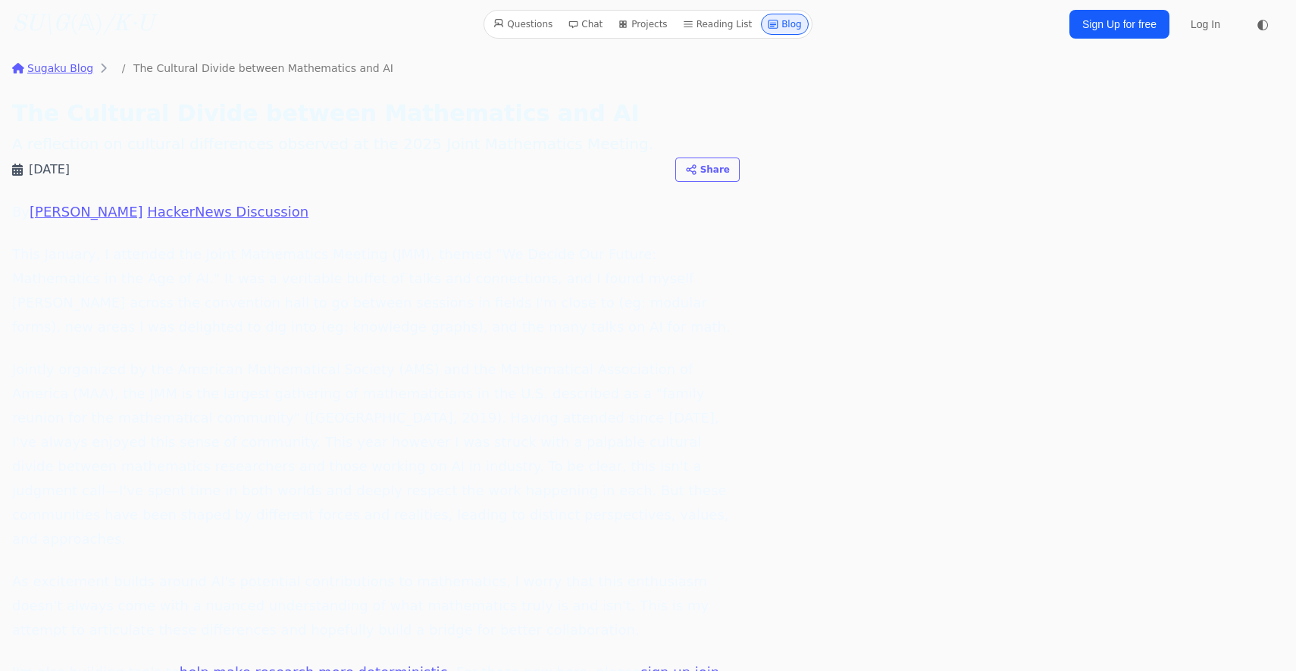
click at [735, 28] on link "Reading List" at bounding box center [718, 24] width 82 height 21
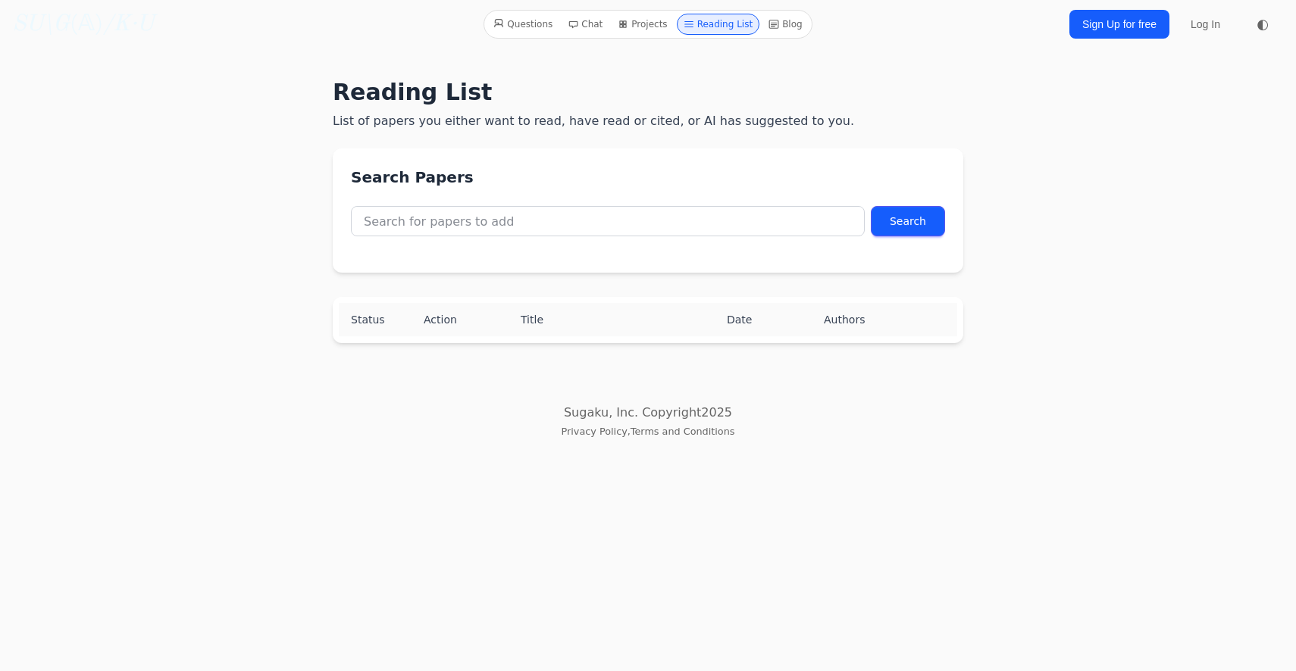
click at [770, 18] on link "Blog" at bounding box center [785, 24] width 46 height 21
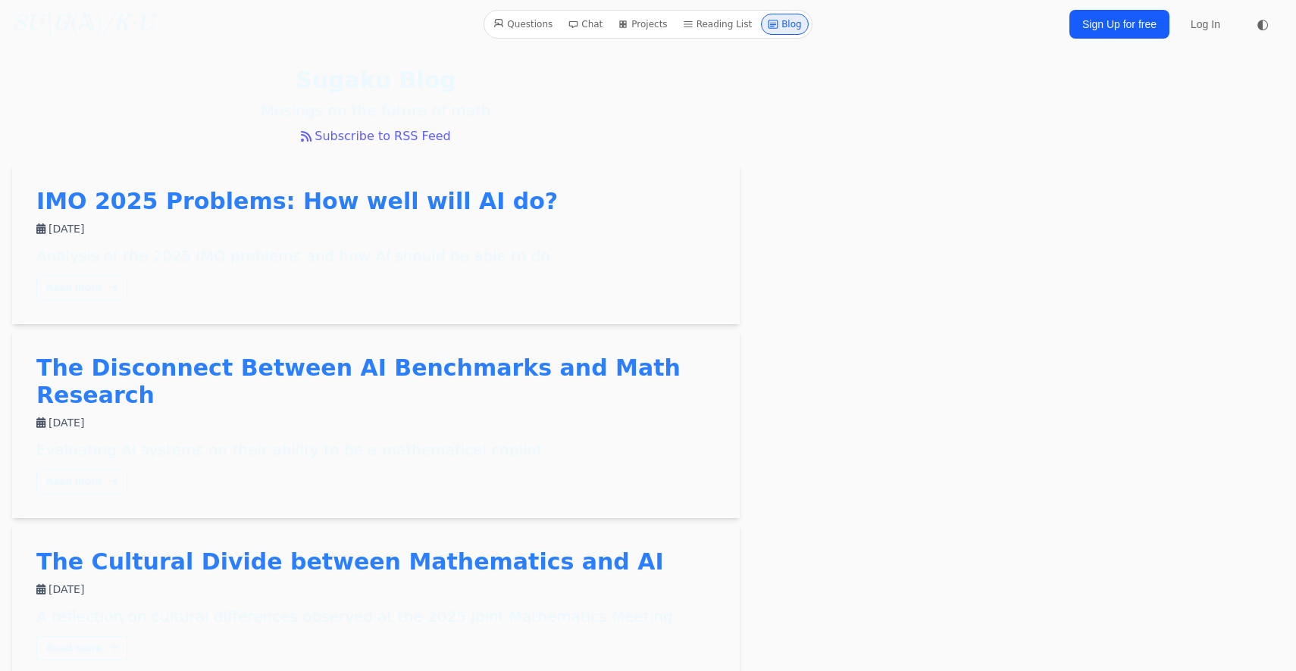
click at [438, 139] on link "Subscribe to RSS Feed" at bounding box center [376, 136] width 728 height 18
click at [1095, 36] on link "Sign Up for free" at bounding box center [1119, 24] width 100 height 29
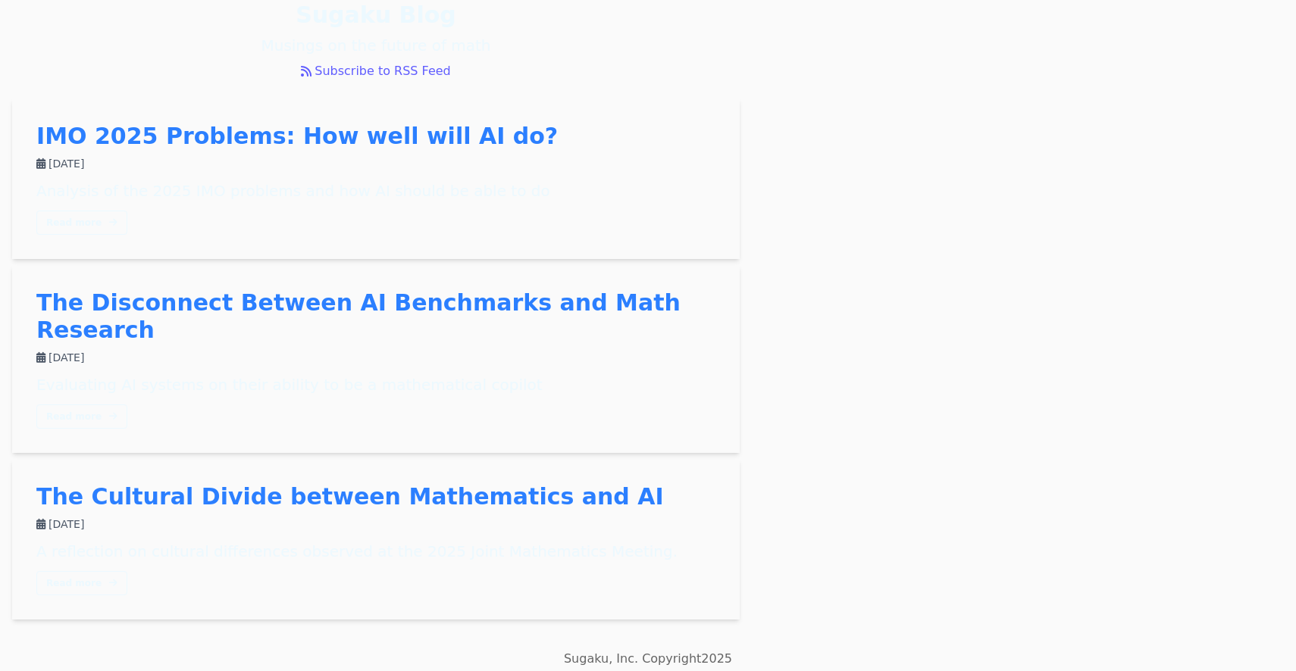
scroll to position [5, 0]
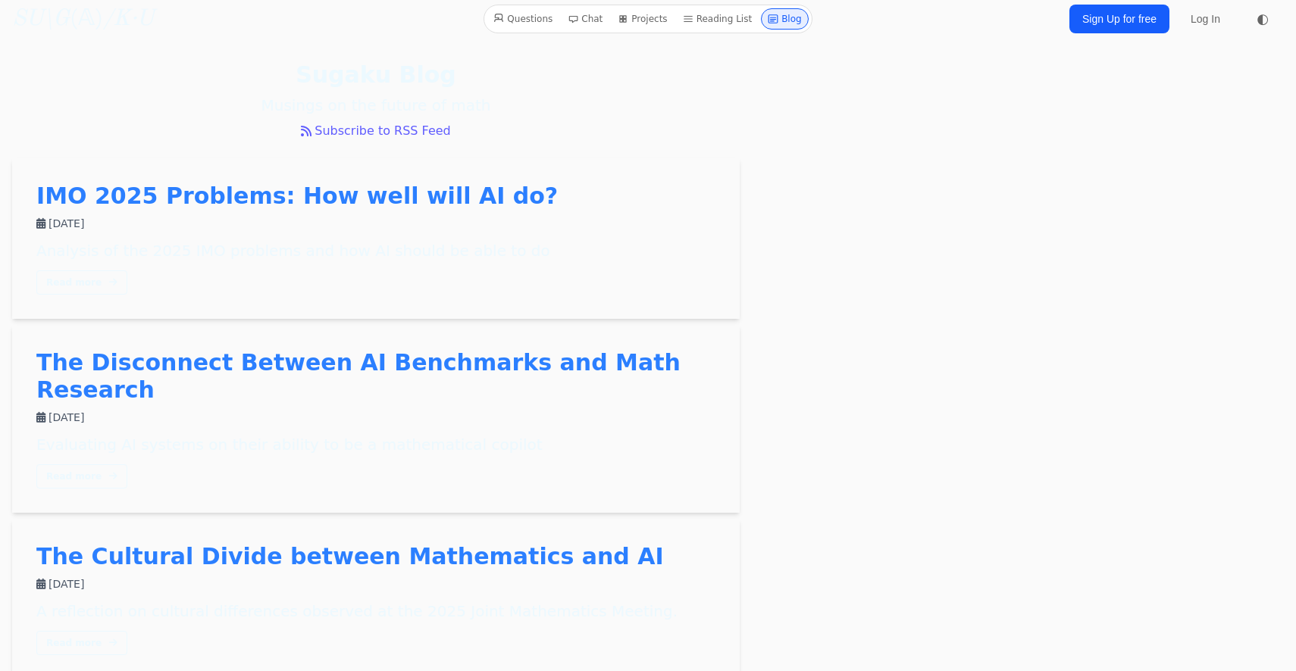
click at [315, 547] on div "The Cultural Divide between Mathematics and AI March 11, 2025 A reflection on c…" at bounding box center [375, 599] width 679 height 112
click at [327, 543] on link "The Cultural Divide between Mathematics and AI" at bounding box center [350, 556] width 628 height 27
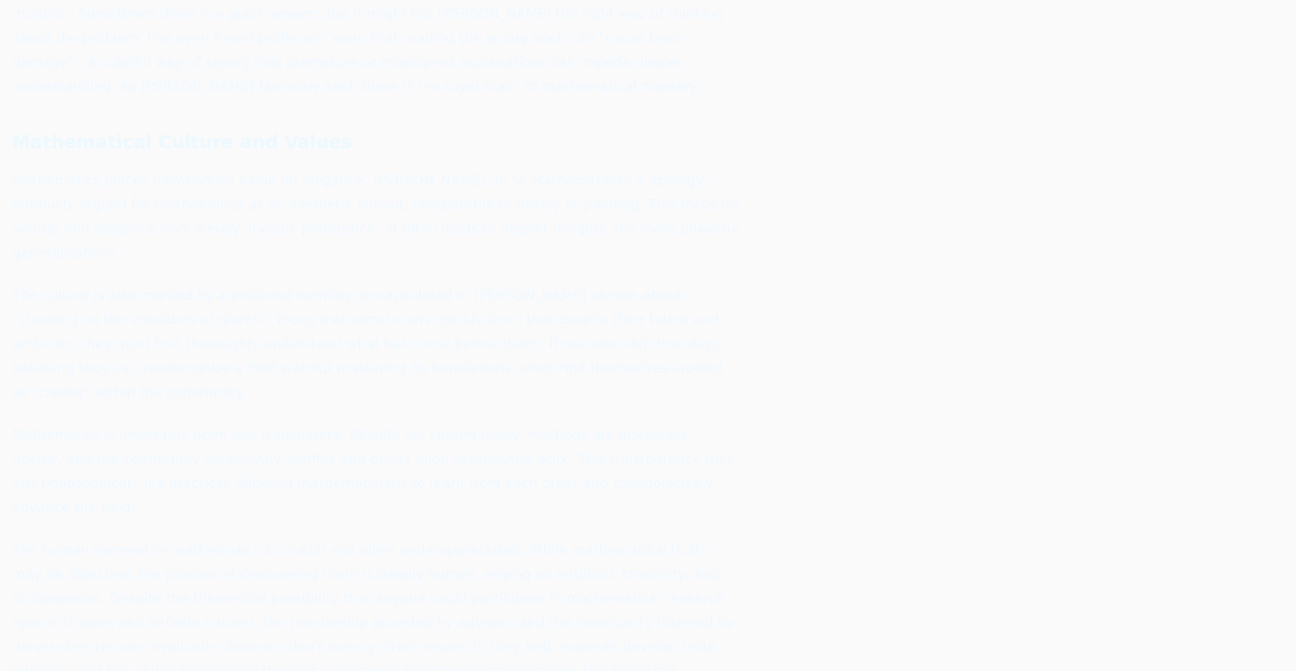
scroll to position [2530, 0]
drag, startPoint x: 144, startPoint y: 146, endPoint x: 214, endPoint y: 146, distance: 70.5
click at [214, 280] on p "The culture is also marked by a profound humility, encapsulated in Newton's phr…" at bounding box center [376, 340] width 728 height 121
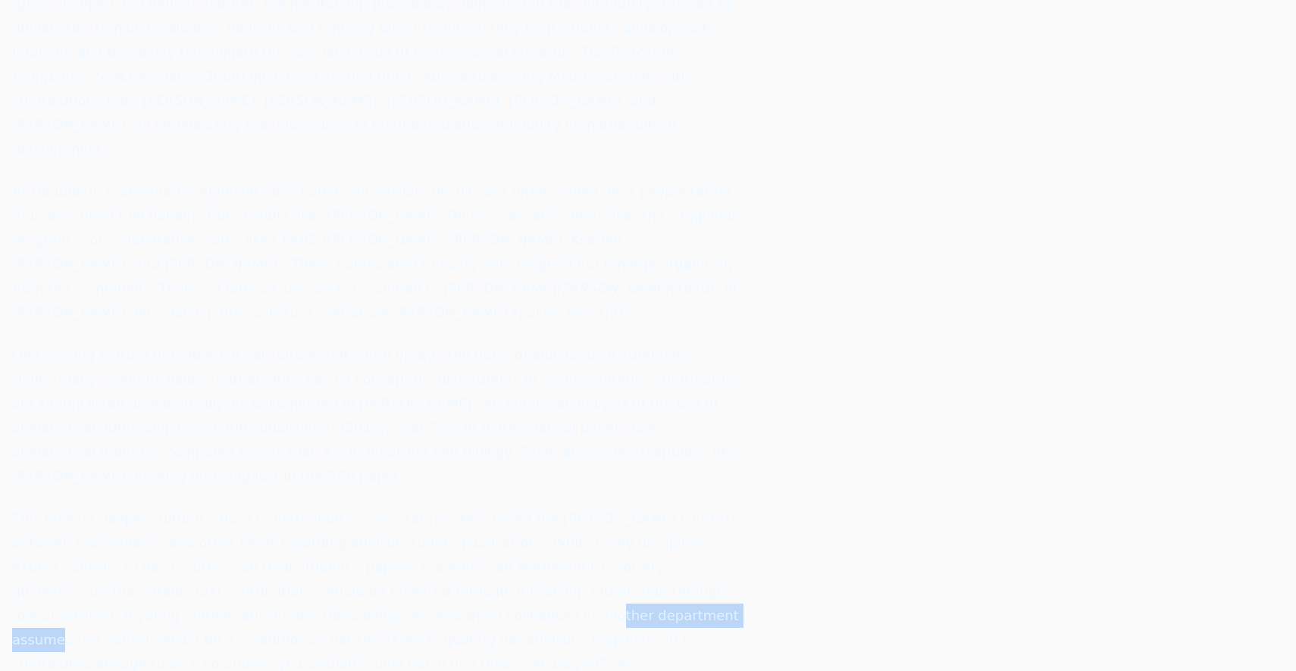
drag, startPoint x: 207, startPoint y: 280, endPoint x: 356, endPoint y: 282, distance: 149.3
click at [356, 507] on p "This reflects deeper cultural values in mathematics. Several speakers noted the…" at bounding box center [376, 616] width 728 height 218
drag, startPoint x: 396, startPoint y: 280, endPoint x: 472, endPoint y: 283, distance: 75.8
click at [472, 507] on p "This reflects deeper cultural values in mathematics. Several speakers noted the…" at bounding box center [376, 616] width 728 height 218
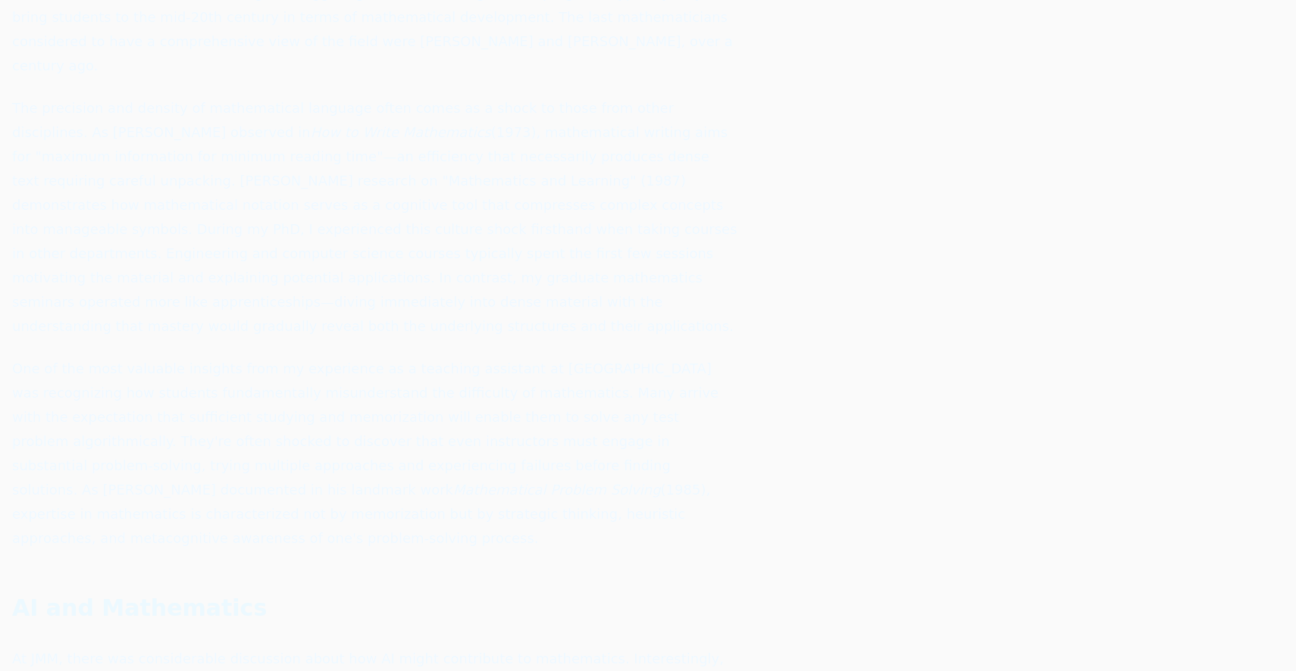
scroll to position [4446, 0]
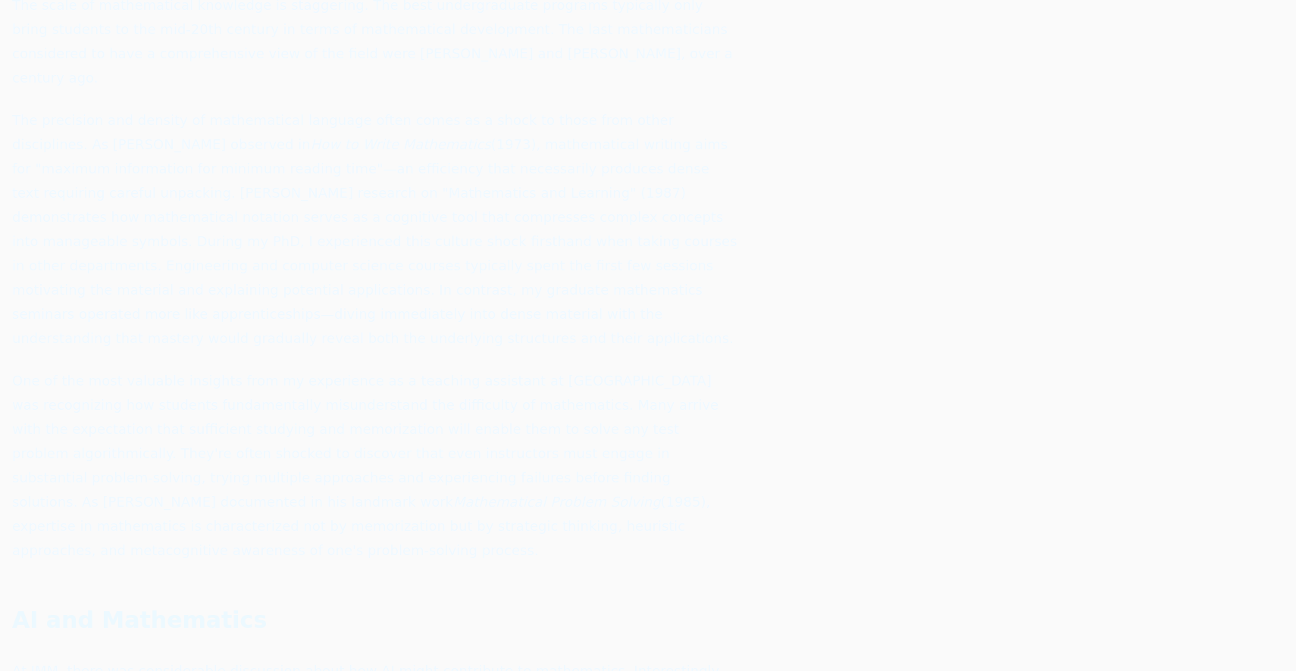
copy p "JEMA"
drag, startPoint x: 16, startPoint y: 253, endPoint x: 506, endPoint y: 281, distance: 491.1
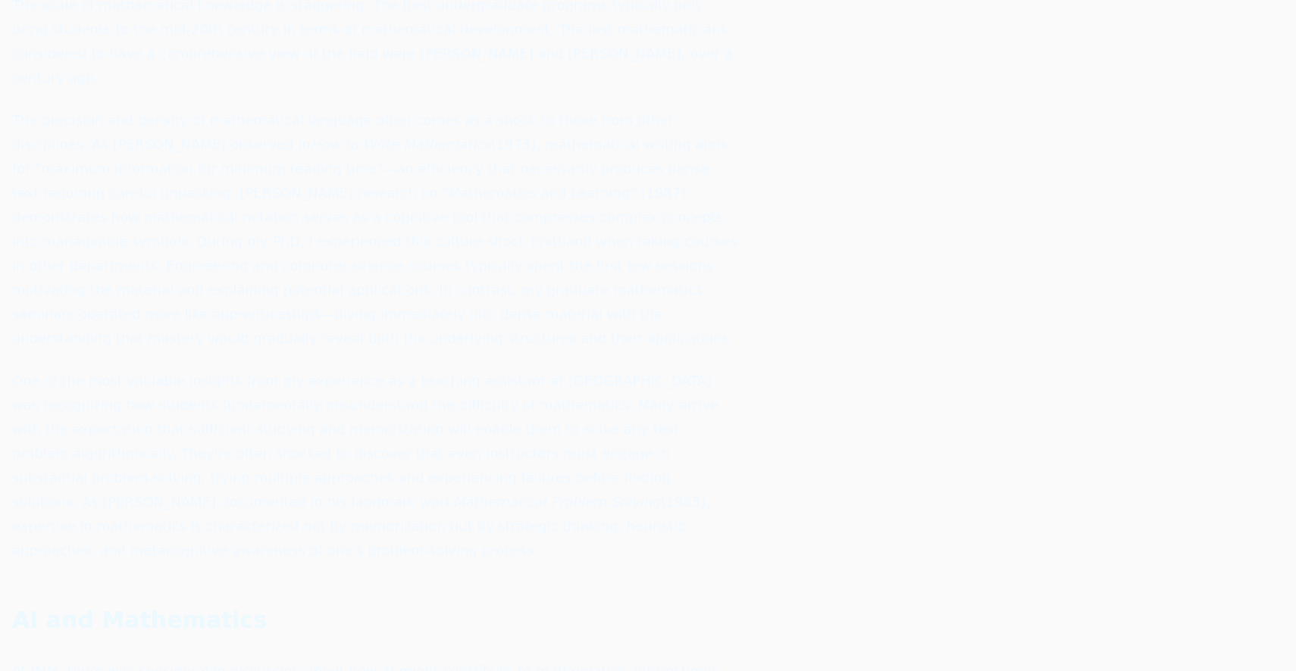
copy p "ann LeCun's presentation discussed limitations of Large Language Models based o…"
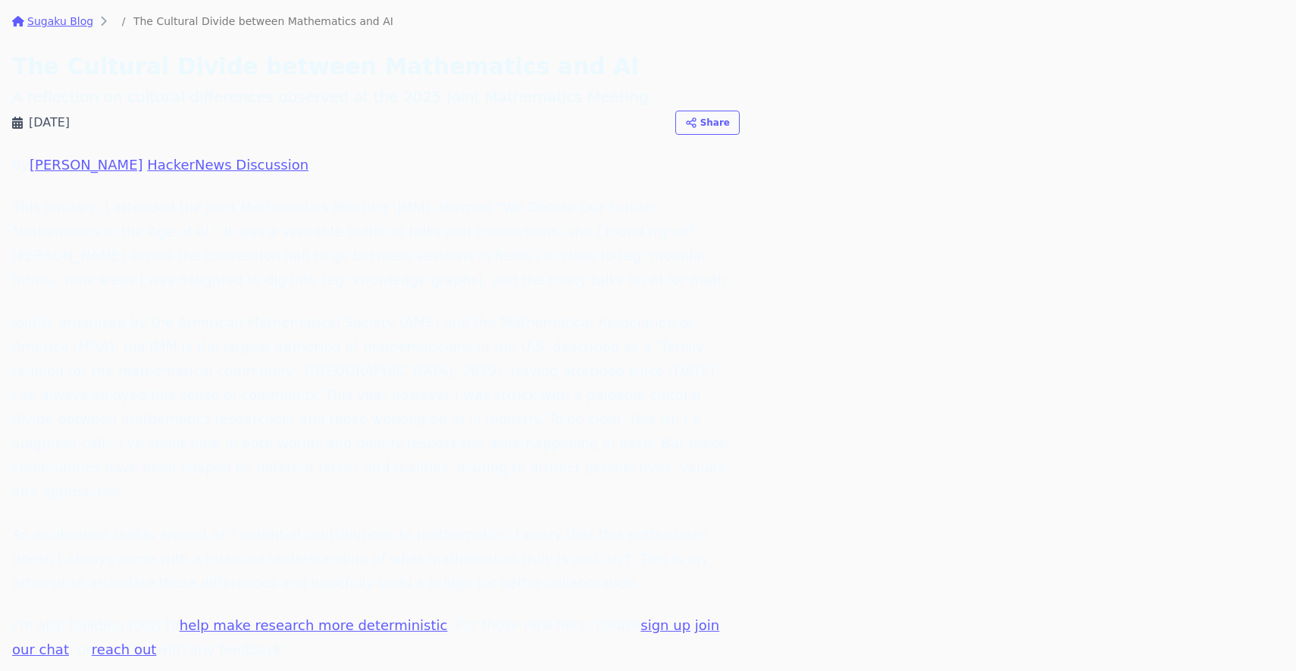
scroll to position [0, 0]
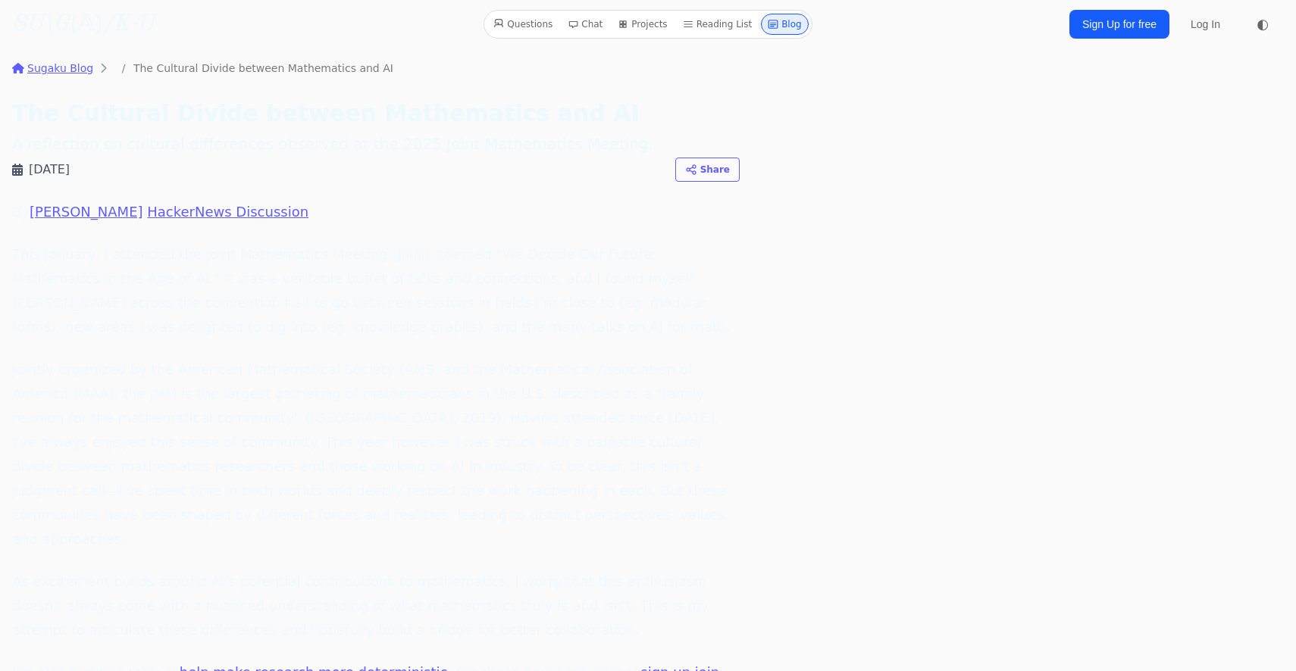
click at [377, 252] on p "This January, I attended the Joint Mathematics Meeting (JMM), themed "We Decide…" at bounding box center [376, 291] width 728 height 97
copy p "JMM"
click at [416, 359] on p "Jointly organized by the American Mathematical Society (AMS) and the Mathematic…" at bounding box center [376, 455] width 728 height 194
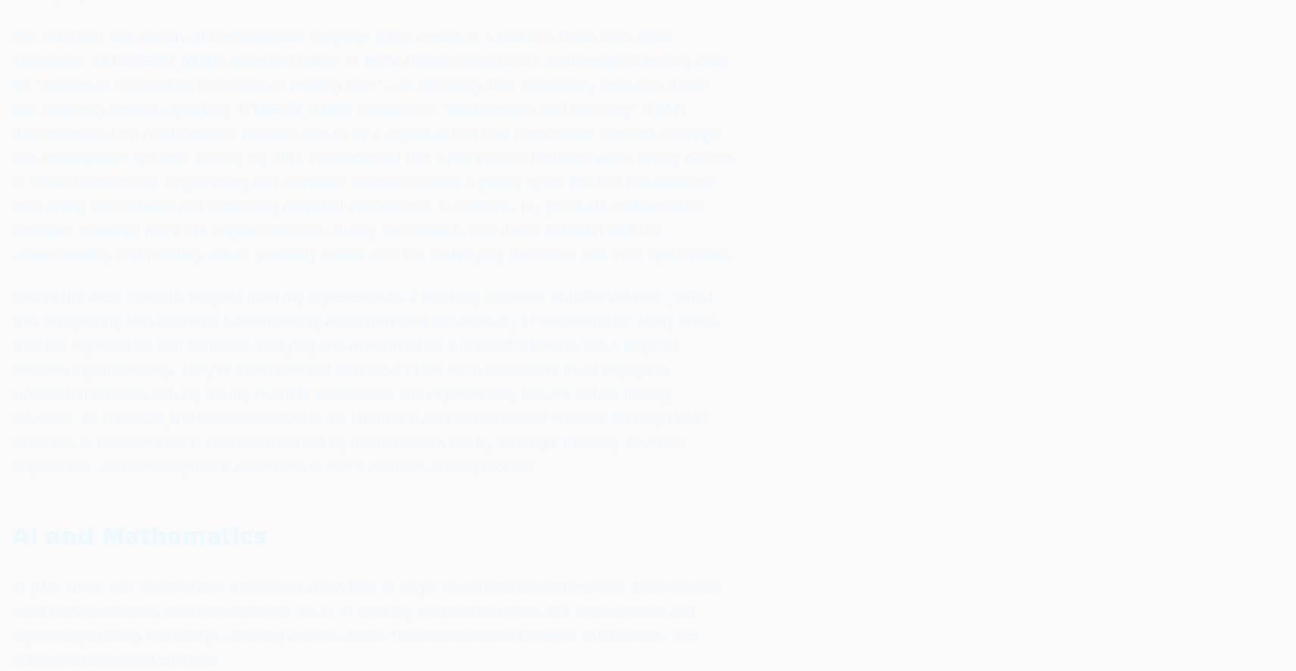
scroll to position [4521, 0]
drag, startPoint x: 503, startPoint y: 196, endPoint x: 434, endPoint y: 196, distance: 69.0
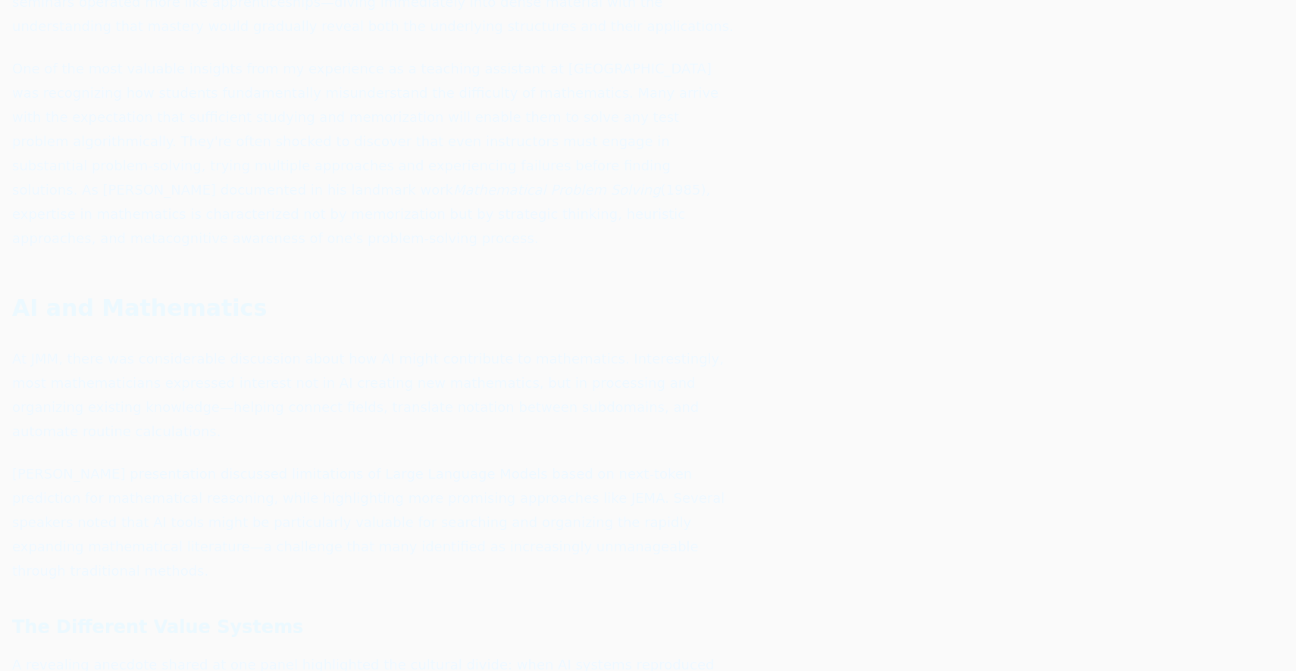
scroll to position [4747, 0]
drag, startPoint x: 152, startPoint y: 184, endPoint x: 406, endPoint y: 192, distance: 254.8
drag, startPoint x: 199, startPoint y: 210, endPoint x: 274, endPoint y: 211, distance: 75.0
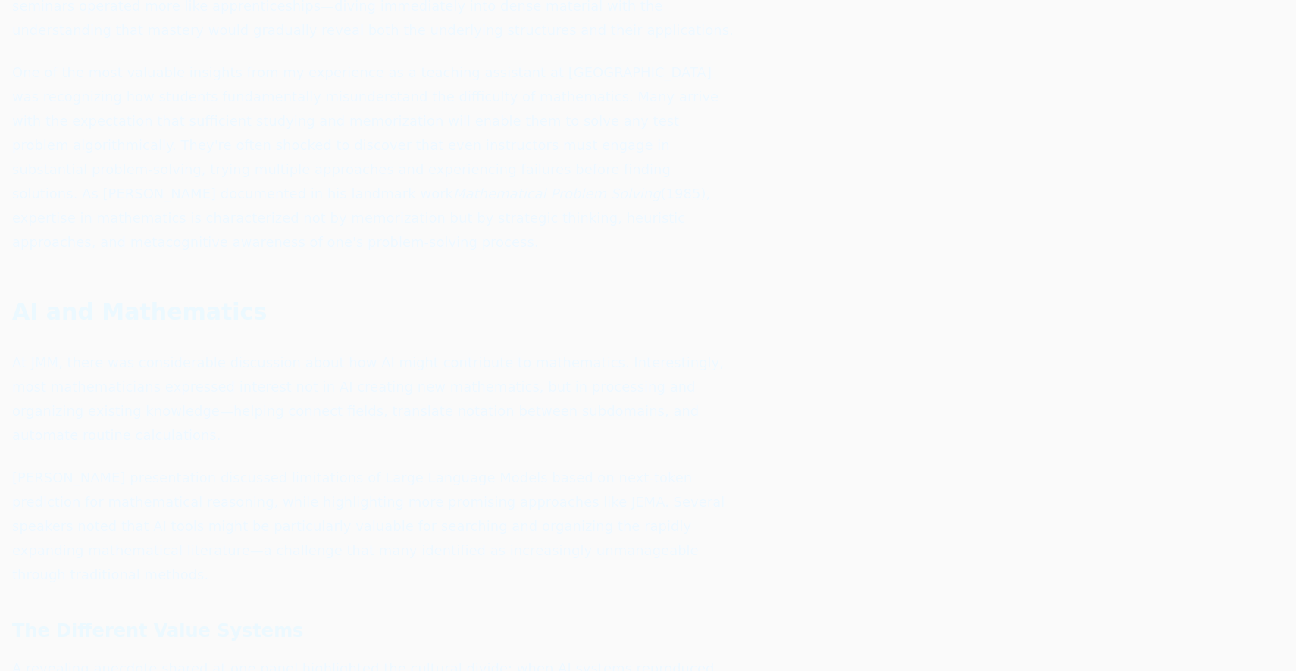
drag, startPoint x: 139, startPoint y: 243, endPoint x: 314, endPoint y: 267, distance: 175.9
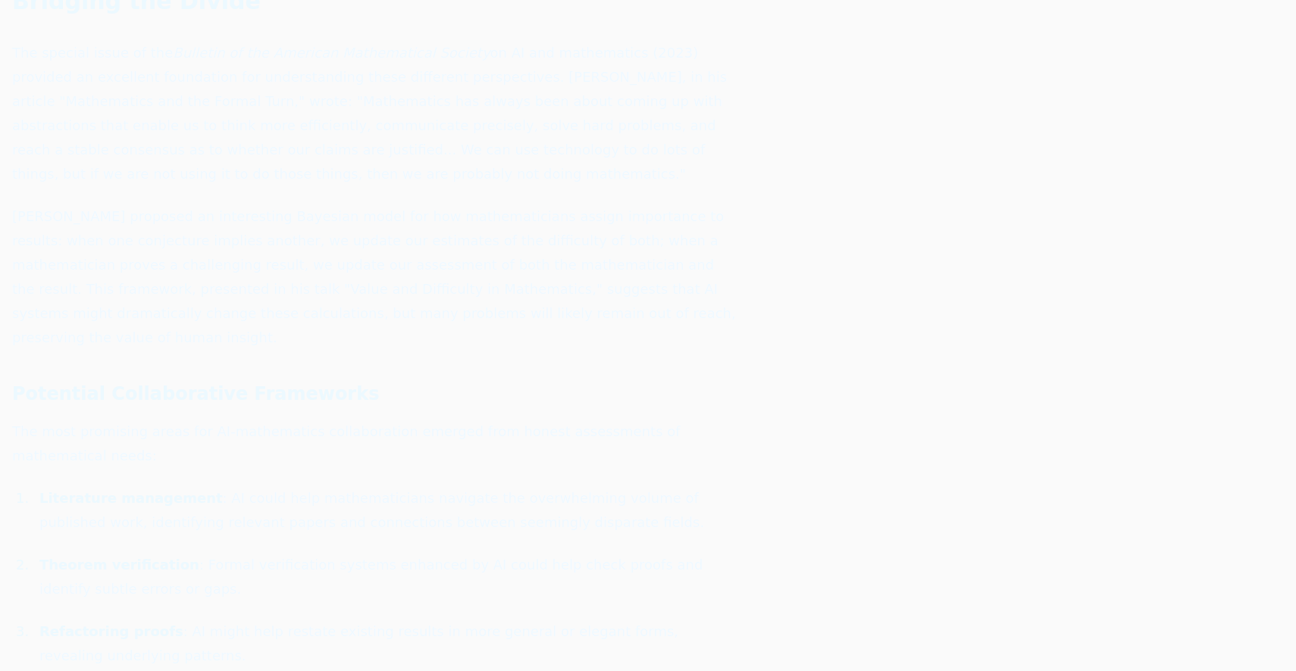
scroll to position [6565, 0]
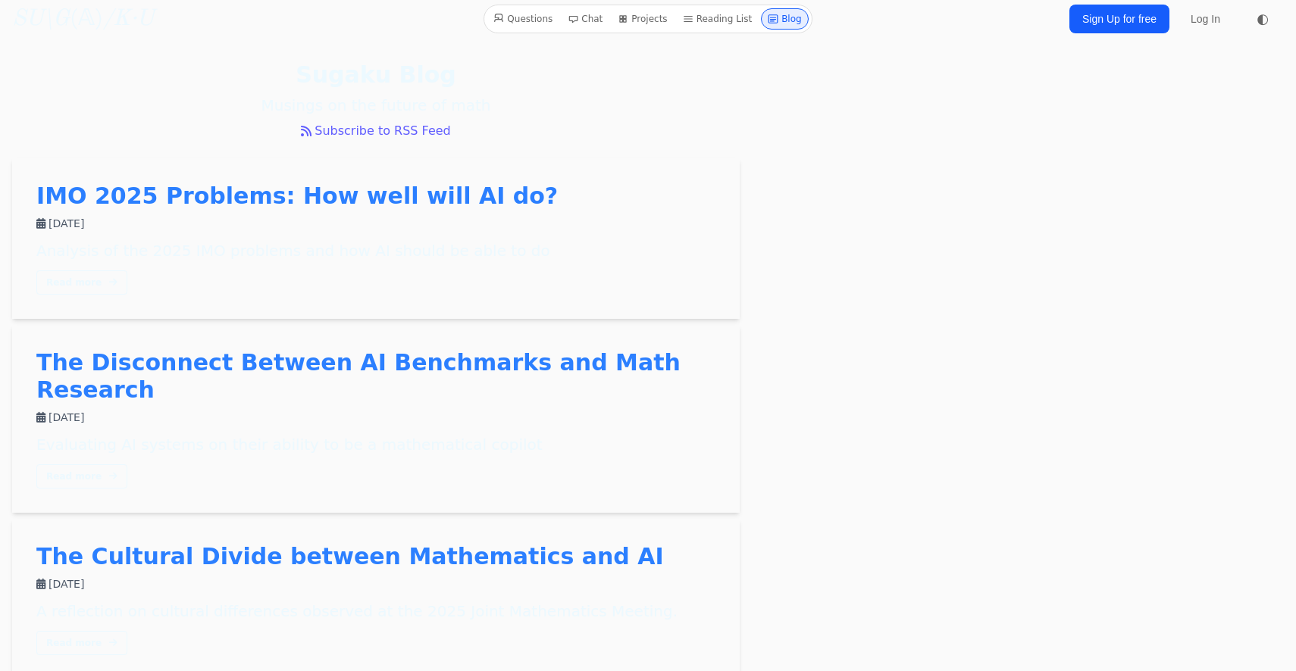
scroll to position [5, 0]
click at [311, 355] on link "The Disconnect Between AI Benchmarks and Math Research" at bounding box center [358, 376] width 644 height 54
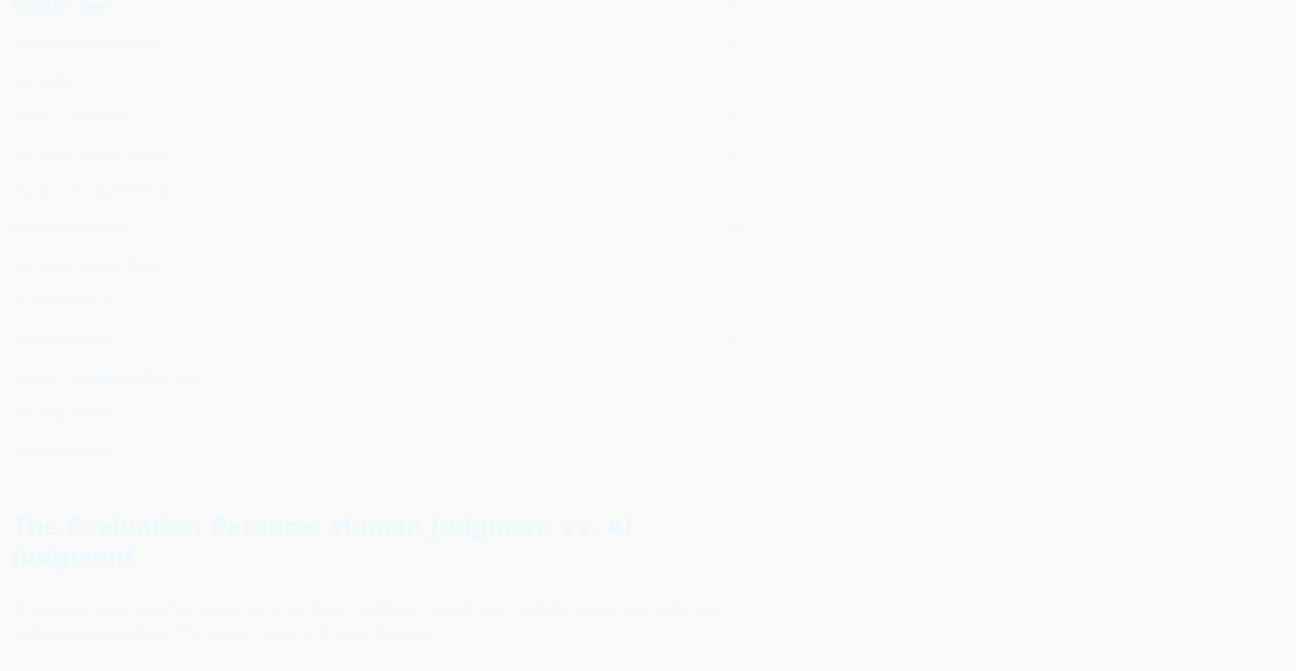
scroll to position [3148, 0]
